Goal: Check status: Check status

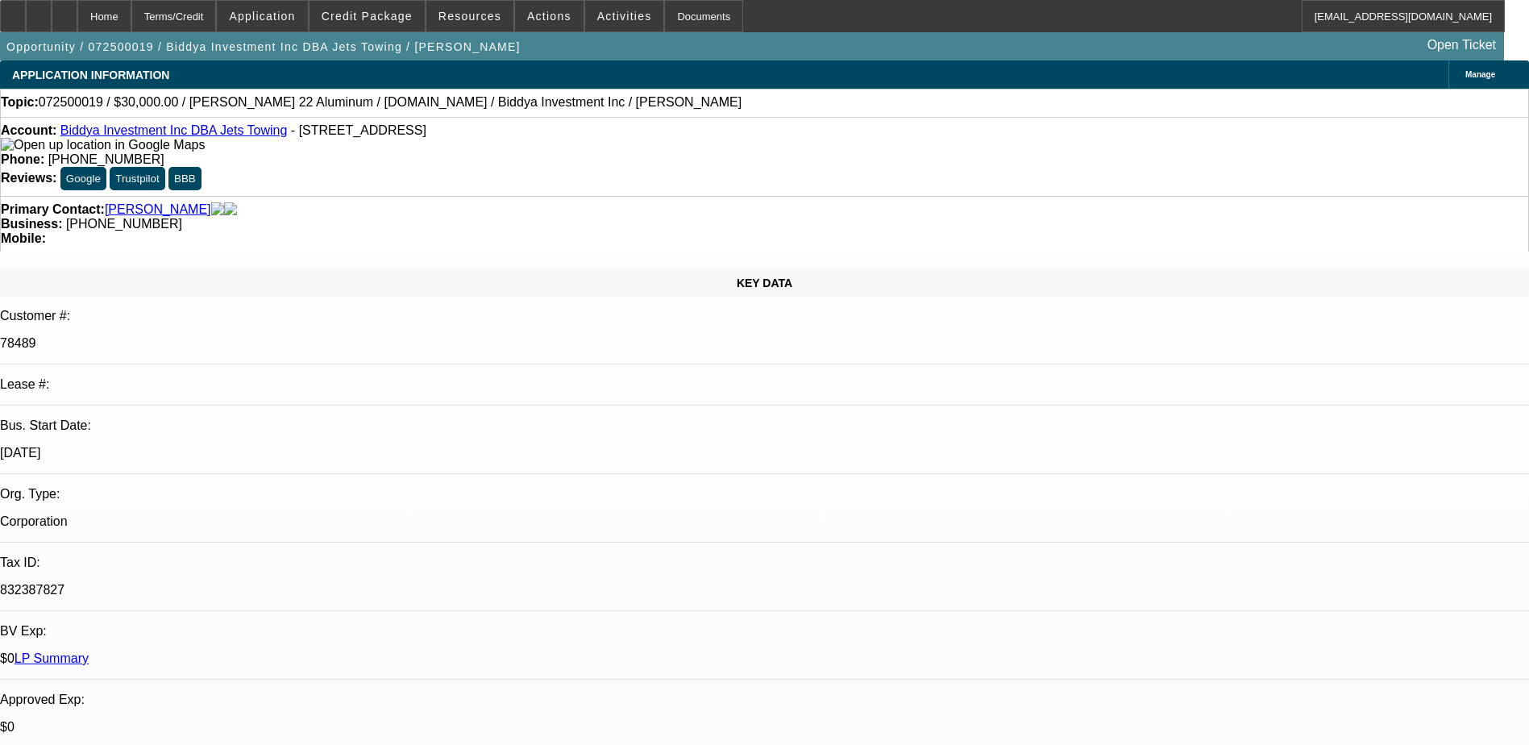
select select "0"
select select "2"
select select "0"
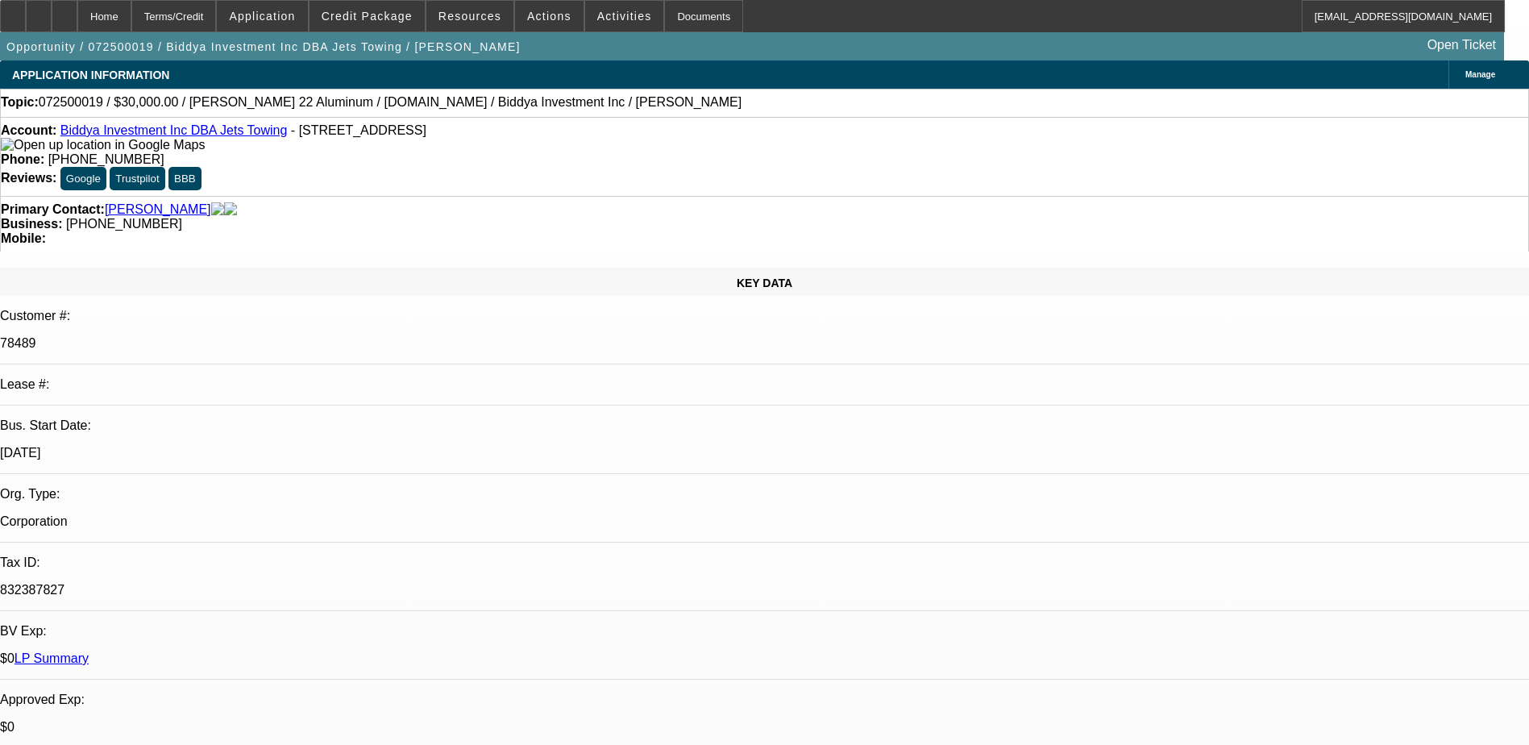
select select "0"
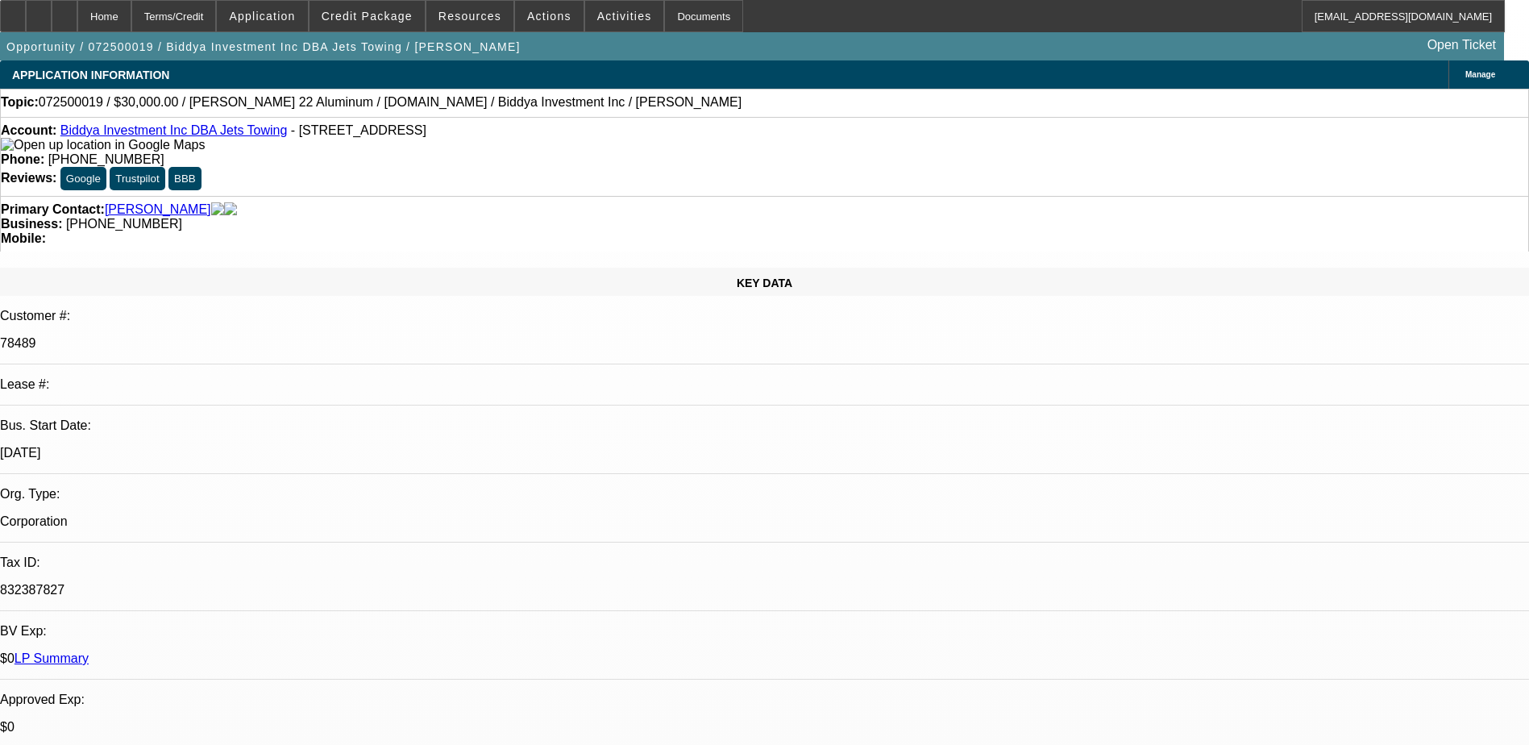
select select "0"
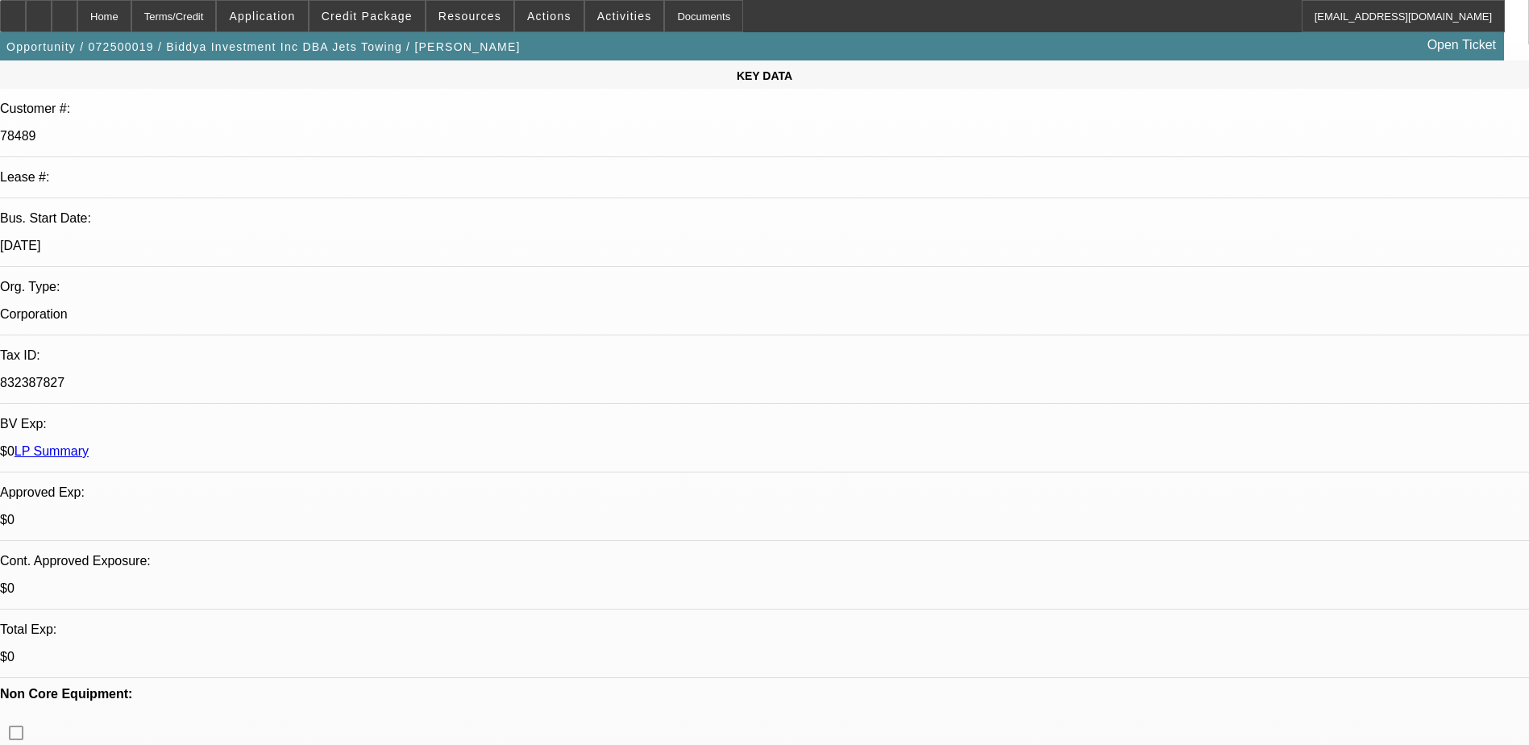
select select "1"
select select "2"
select select "6"
select select "1"
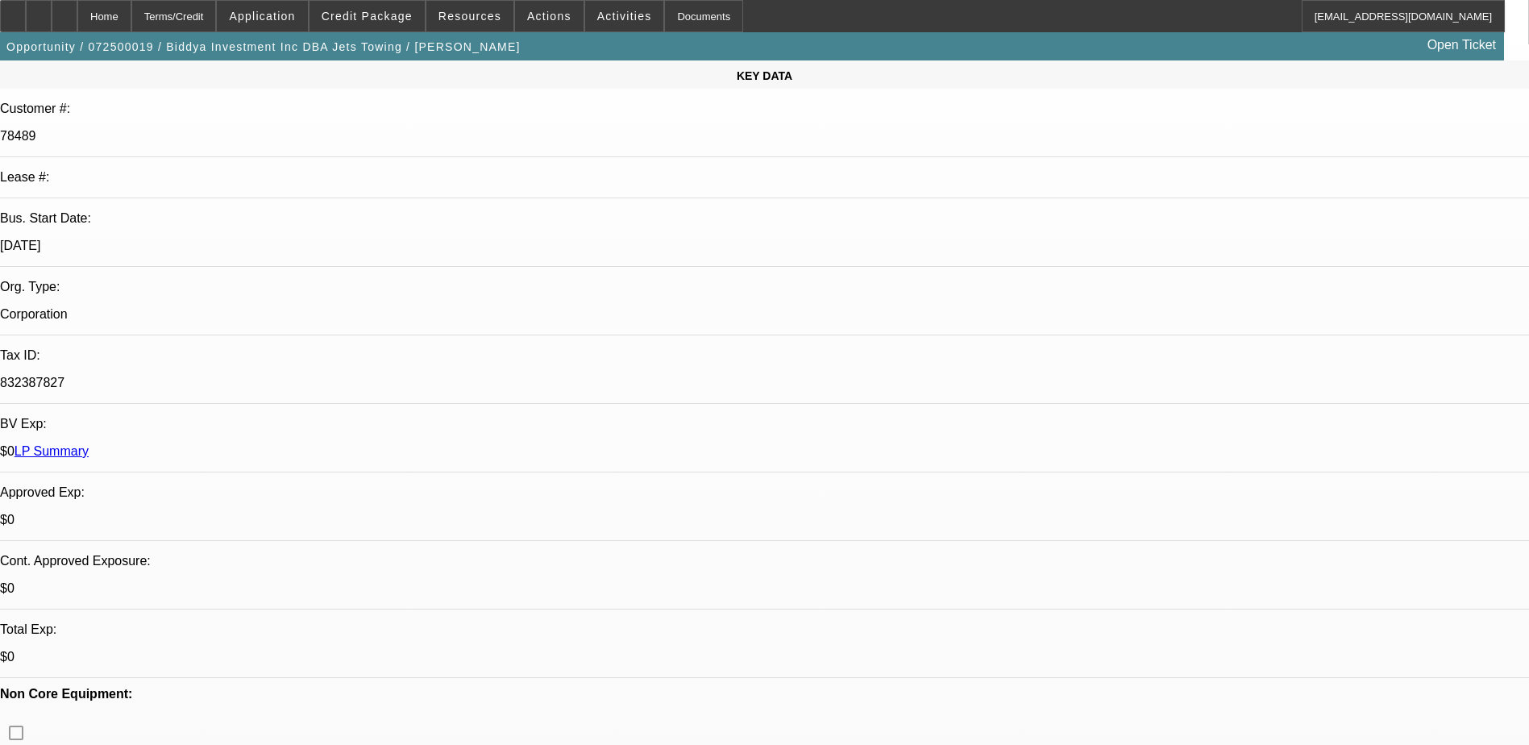
select select "6"
select select "1"
select select "6"
select select "1"
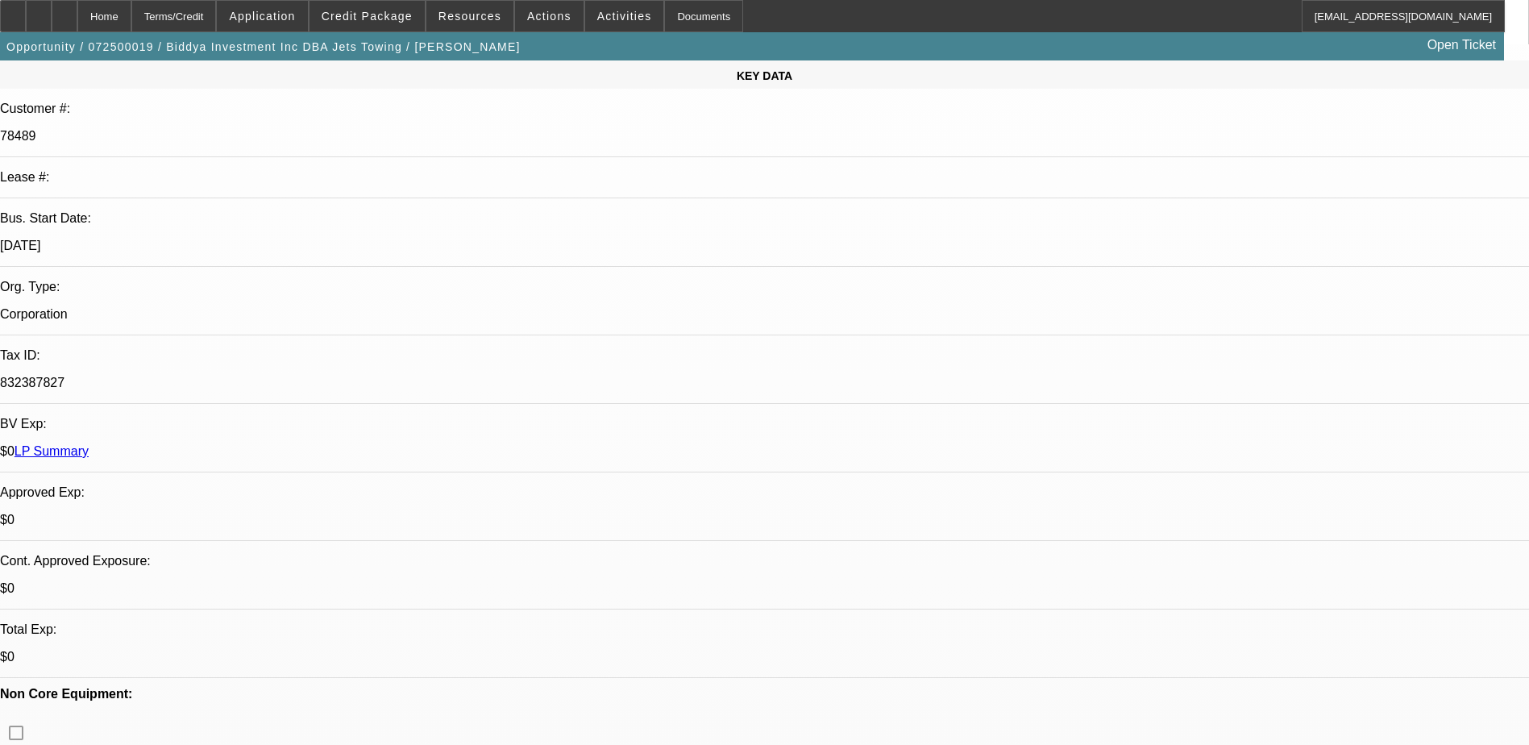
select select "1"
select select "6"
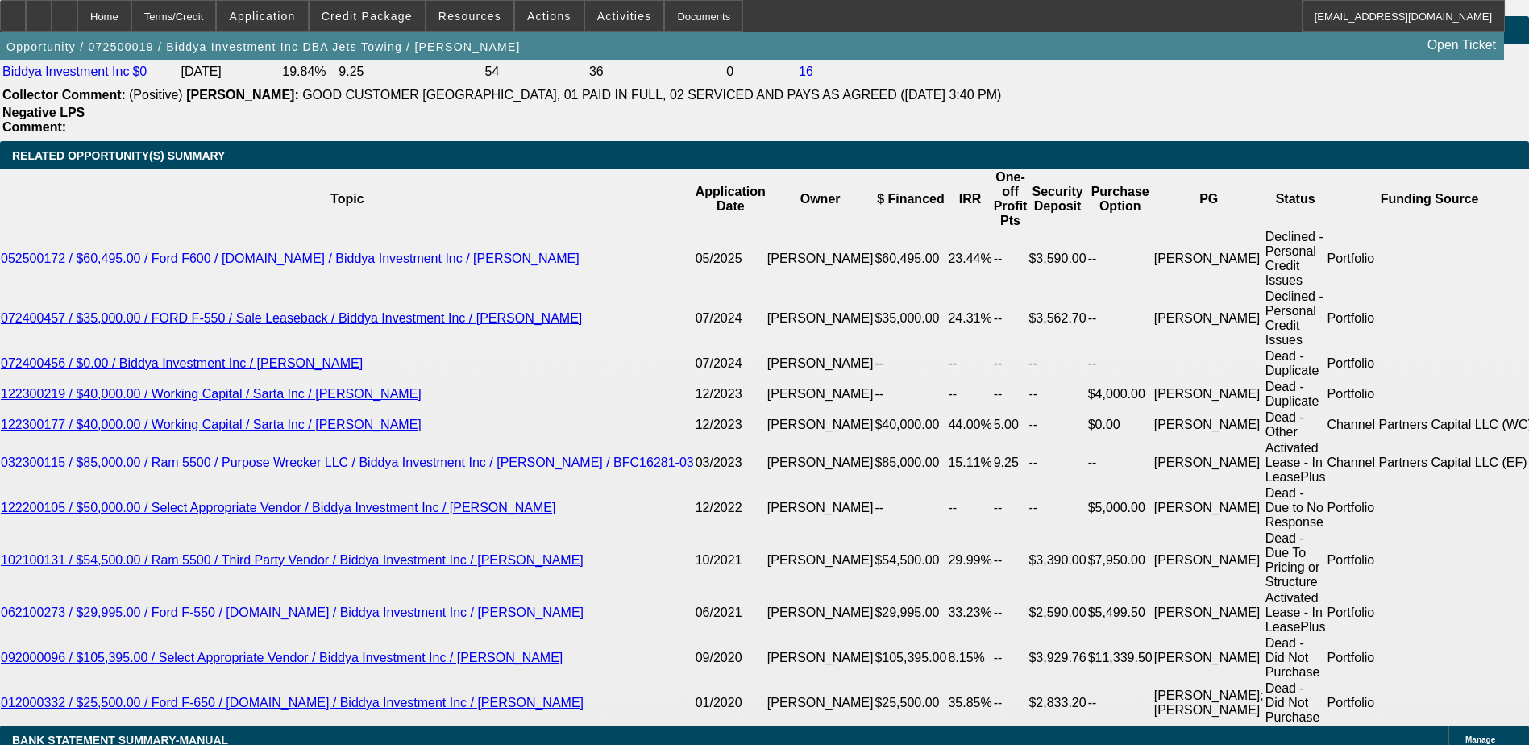
scroll to position [2741, 0]
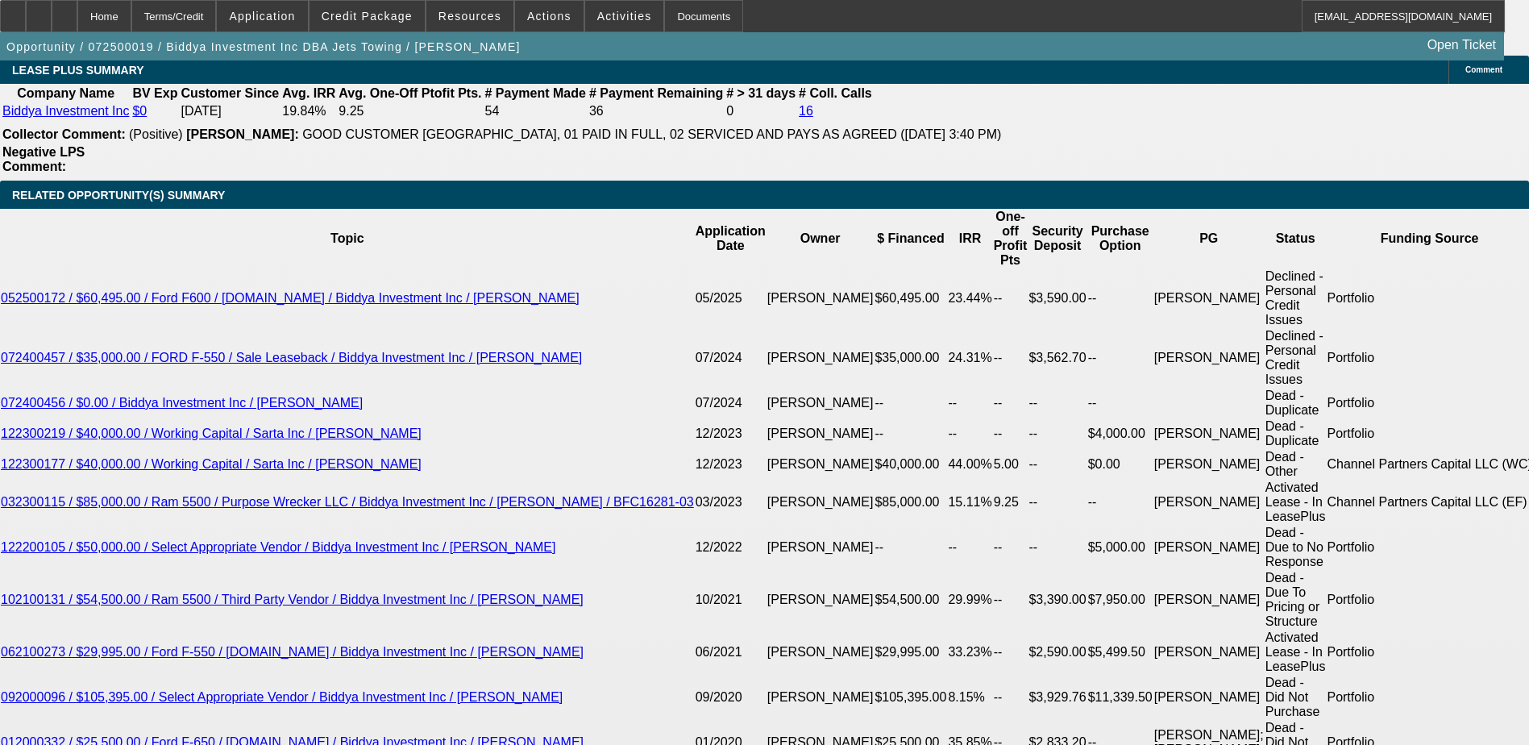
drag, startPoint x: 315, startPoint y: 642, endPoint x: 431, endPoint y: 642, distance: 116.1
drag, startPoint x: 391, startPoint y: 499, endPoint x: 396, endPoint y: 507, distance: 9.4
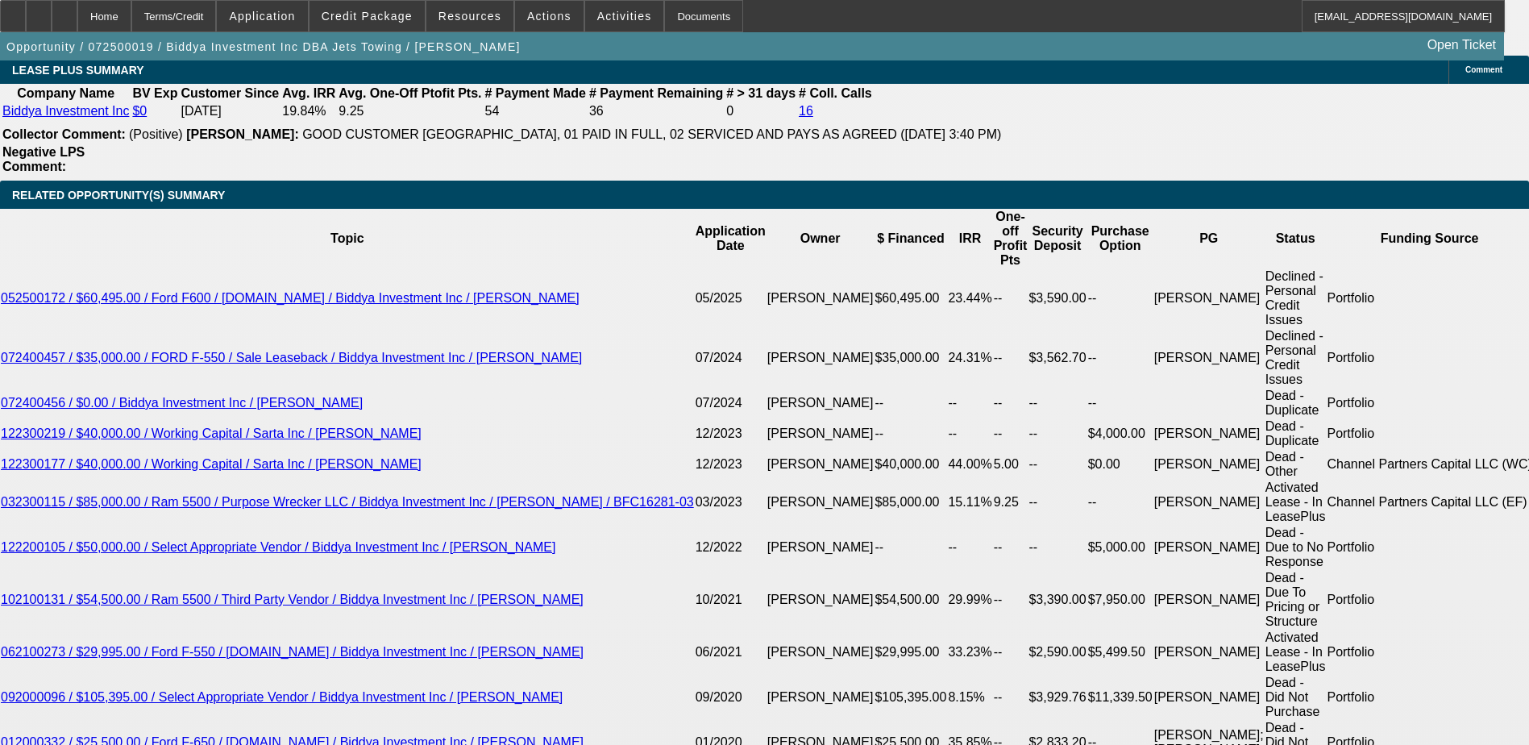
drag, startPoint x: 361, startPoint y: 504, endPoint x: 499, endPoint y: 503, distance: 137.8
drag, startPoint x: 499, startPoint y: 503, endPoint x: 474, endPoint y: 527, distance: 34.8
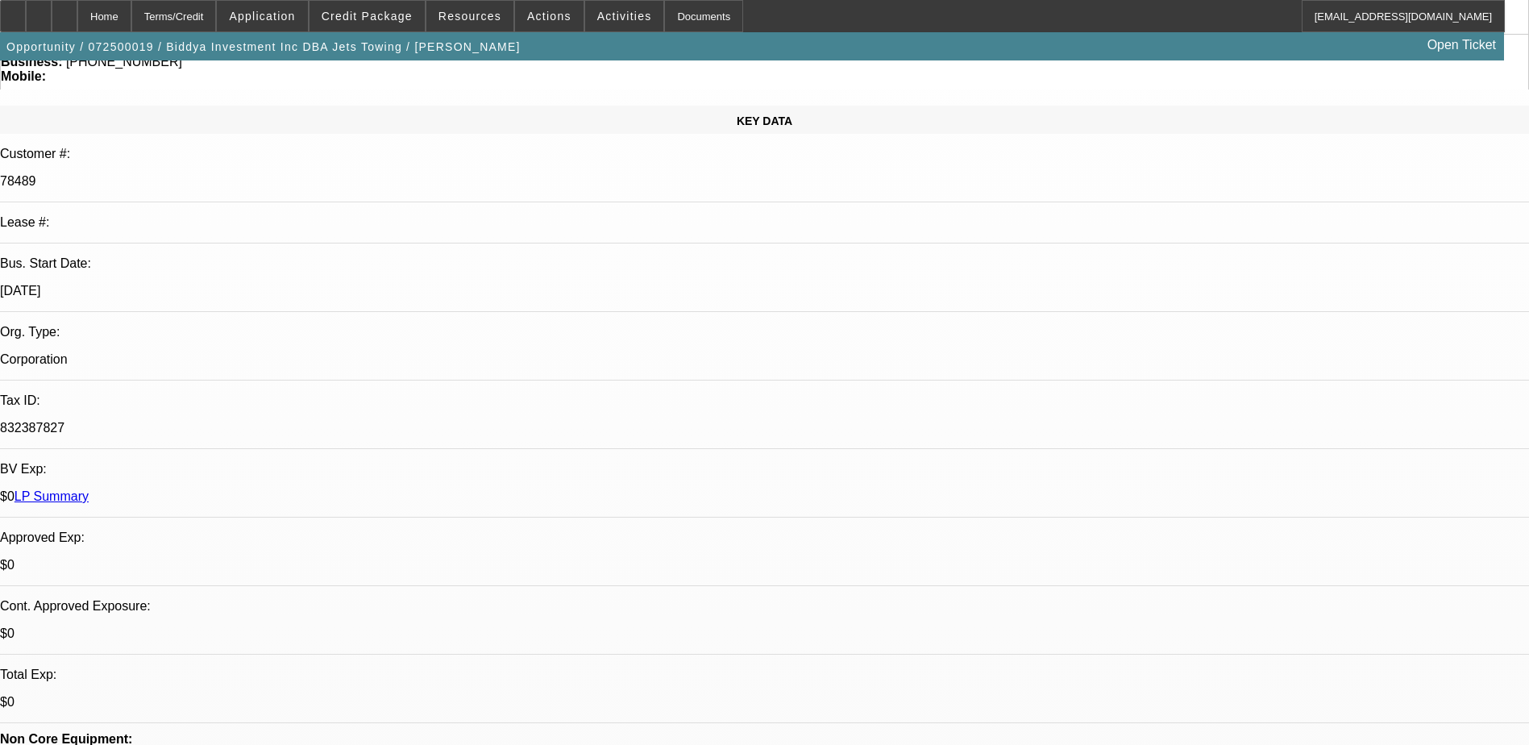
scroll to position [161, 0]
